Goal: Entertainment & Leisure: Consume media (video, audio)

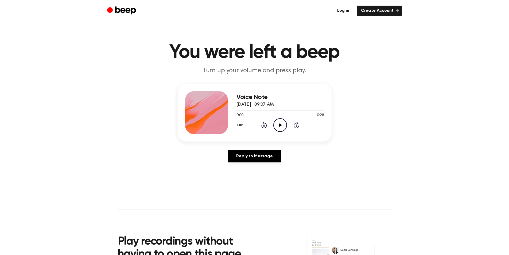
click at [282, 125] on icon at bounding box center [280, 124] width 3 height 3
drag, startPoint x: 259, startPoint y: 110, endPoint x: 217, endPoint y: 111, distance: 42.5
click at [217, 111] on div "Voice Note [DATE] · 09:07 AM 0:09 0:28 Your browser does not support the [objec…" at bounding box center [255, 113] width 154 height 58
click at [246, 111] on div at bounding box center [281, 110] width 88 height 4
click at [283, 125] on icon "Play Audio" at bounding box center [280, 125] width 14 height 14
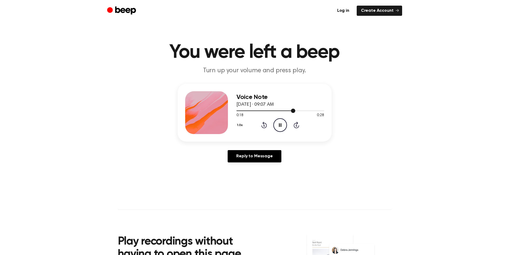
click at [275, 111] on div at bounding box center [281, 110] width 88 height 4
drag, startPoint x: 239, startPoint y: 111, endPoint x: 259, endPoint y: 111, distance: 19.8
click at [260, 111] on div at bounding box center [281, 110] width 88 height 4
drag, startPoint x: 238, startPoint y: 111, endPoint x: 260, endPoint y: 112, distance: 22.2
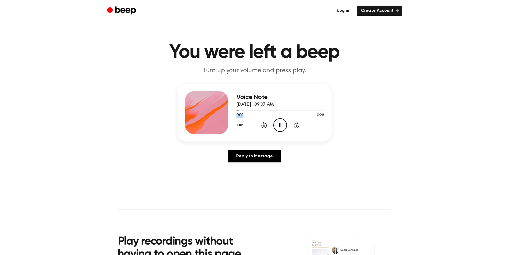
click at [260, 112] on div "0:00 0:28 Your browser does not support the [object Object] element." at bounding box center [281, 113] width 88 height 10
click at [260, 110] on div at bounding box center [281, 110] width 88 height 4
